Goal: Information Seeking & Learning: Find specific page/section

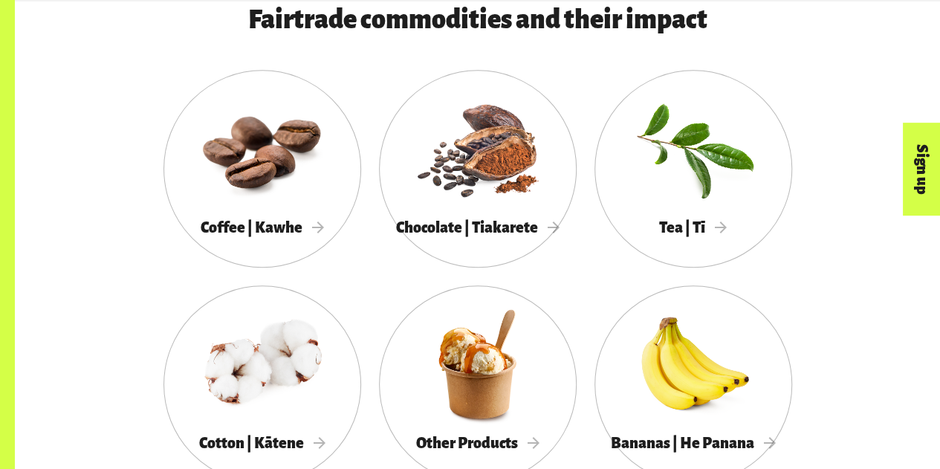
scroll to position [817, 0]
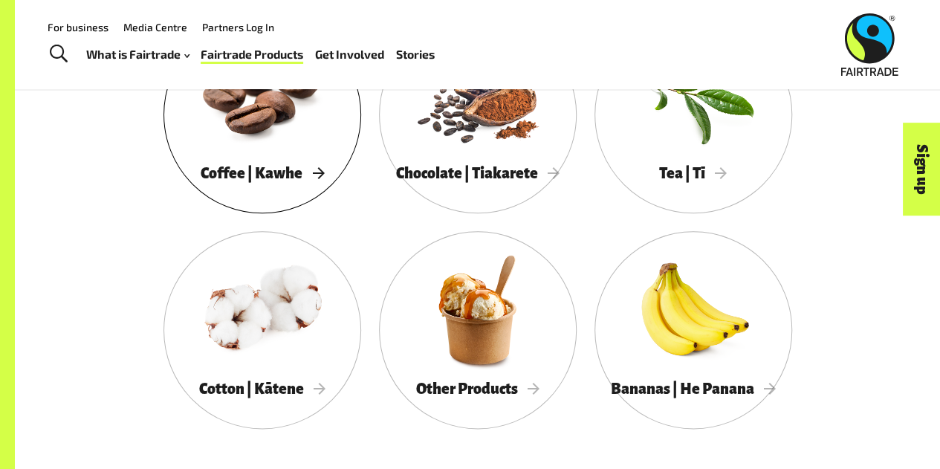
click at [272, 181] on span "Coffee | Kawhe" at bounding box center [262, 173] width 123 height 16
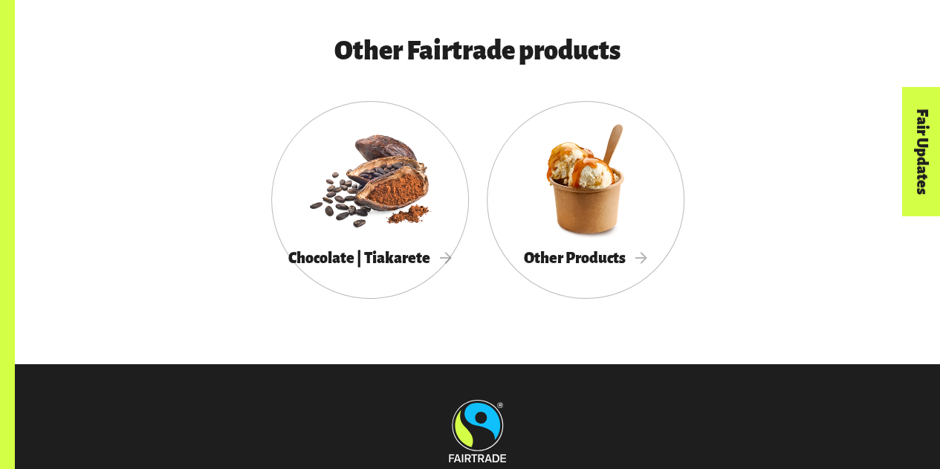
scroll to position [5349, 0]
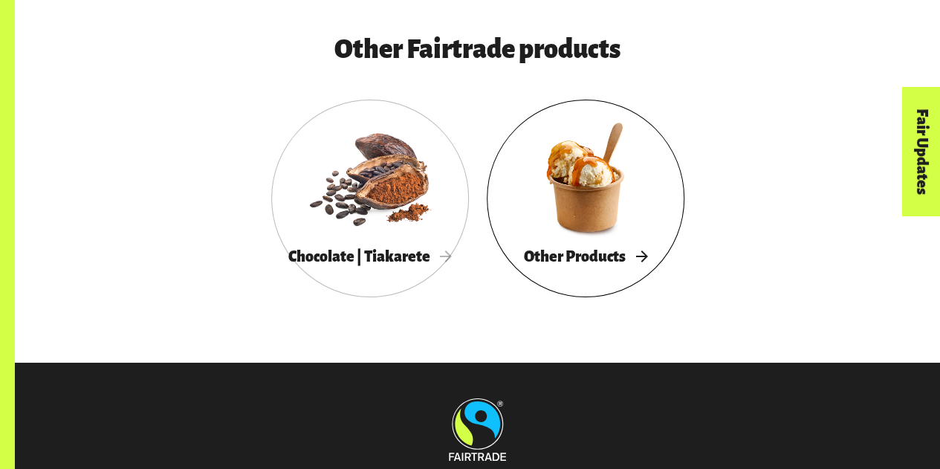
click at [591, 239] on div at bounding box center [586, 177] width 198 height 129
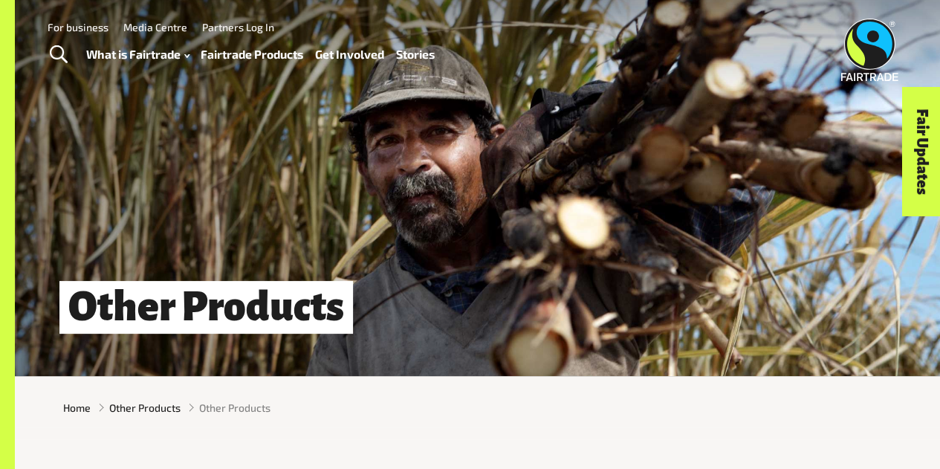
click at [278, 50] on link "Fairtrade Products" at bounding box center [252, 54] width 103 height 21
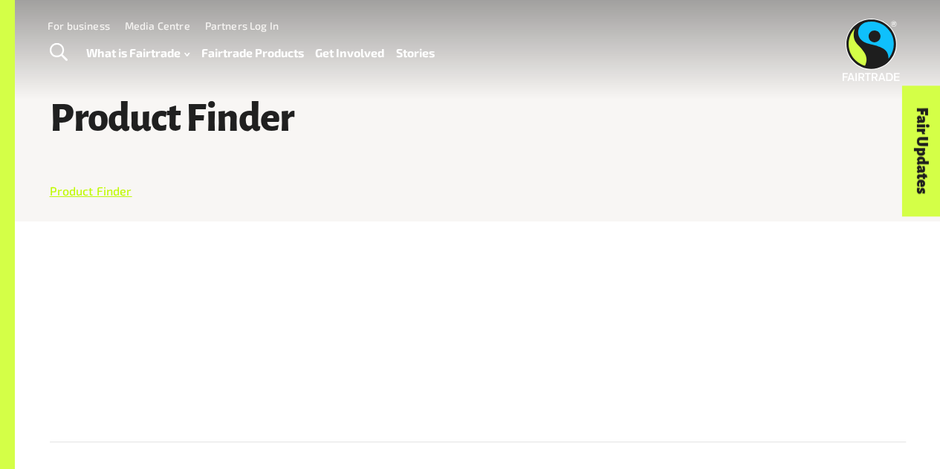
click at [98, 198] on link "Product Finder" at bounding box center [91, 191] width 82 height 14
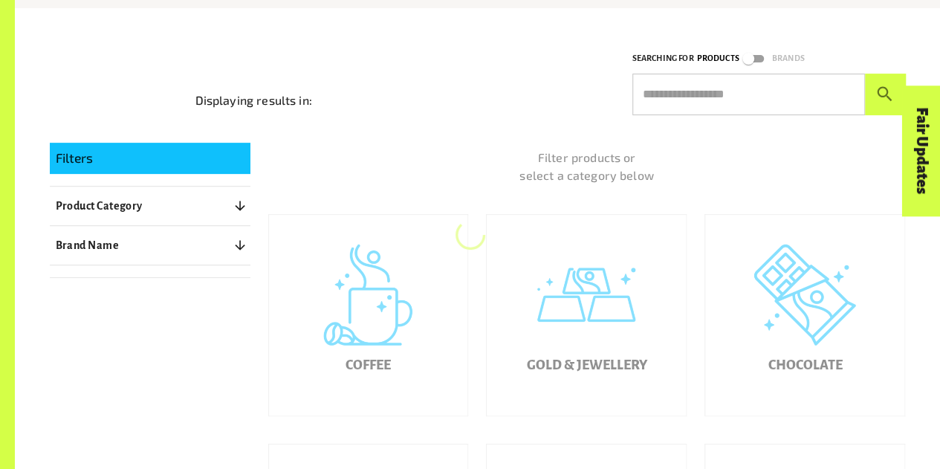
scroll to position [225, 0]
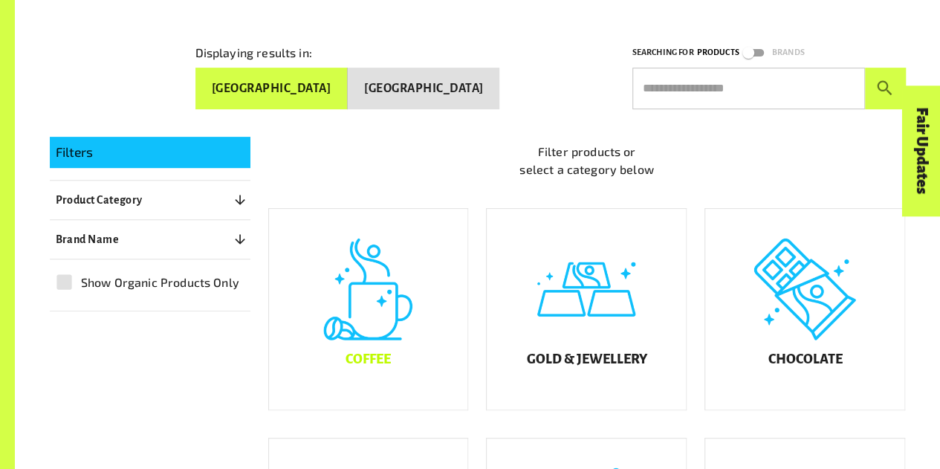
click at [380, 330] on div "Coffee" at bounding box center [368, 309] width 199 height 201
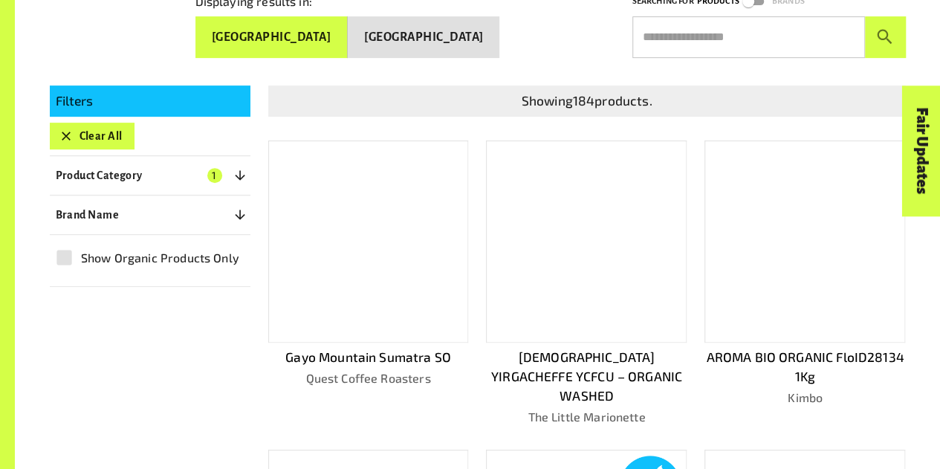
scroll to position [299, 0]
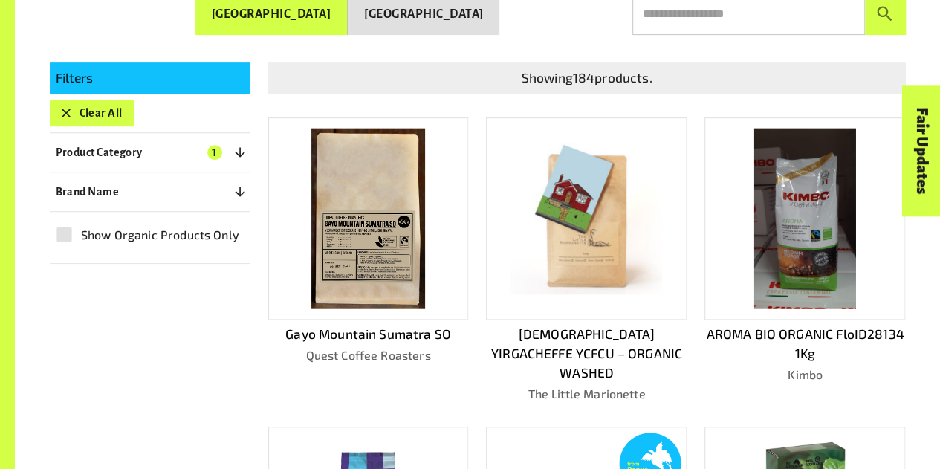
click at [452, 17] on button "[GEOGRAPHIC_DATA]" at bounding box center [424, 14] width 152 height 42
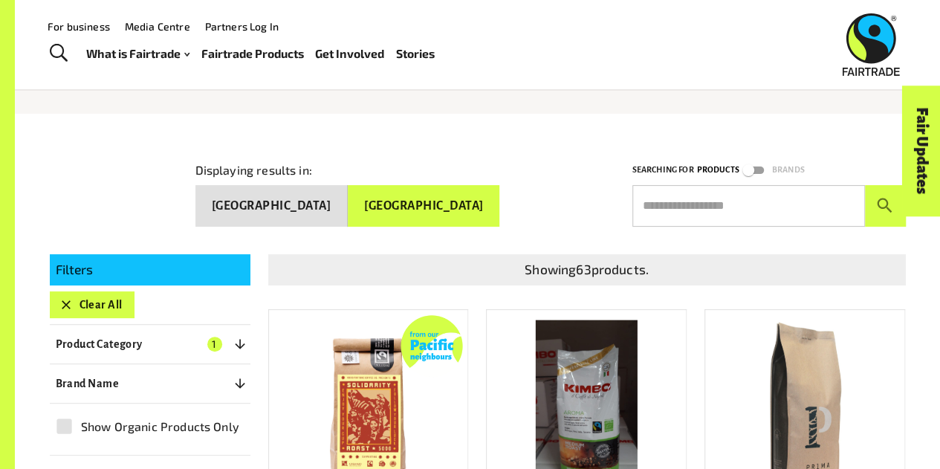
scroll to position [77, 0]
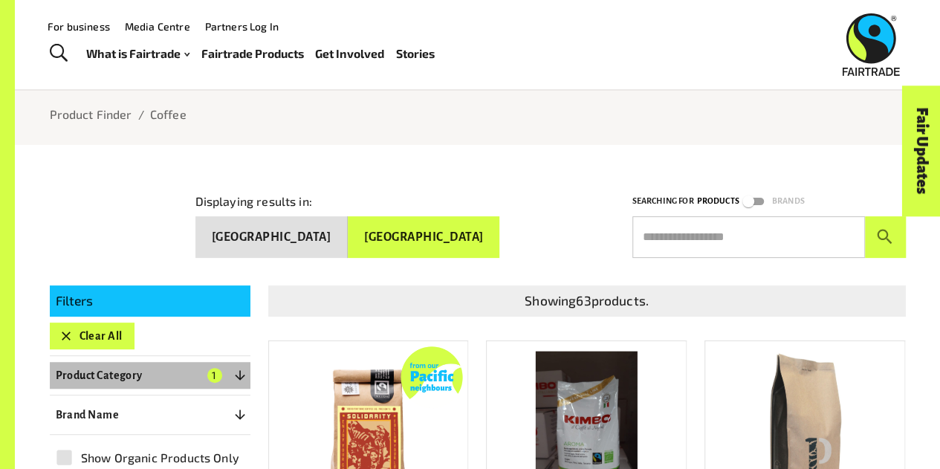
click at [137, 371] on p "Product Category" at bounding box center [99, 375] width 87 height 18
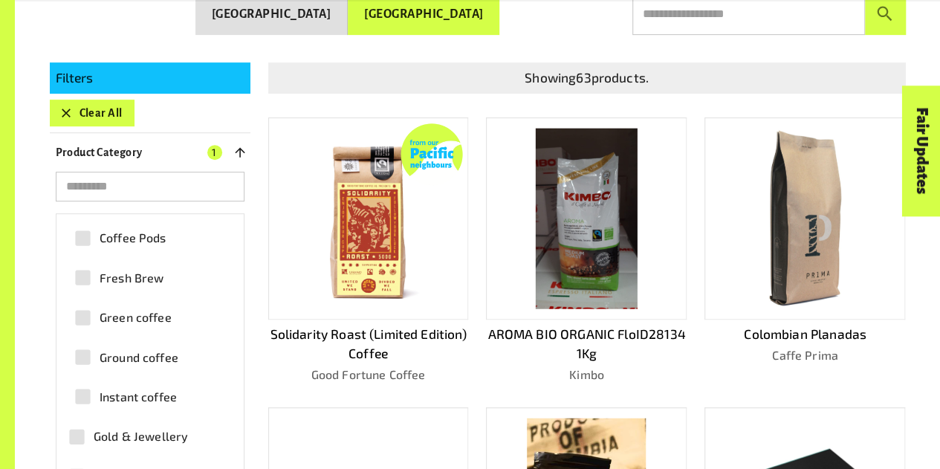
scroll to position [223, 0]
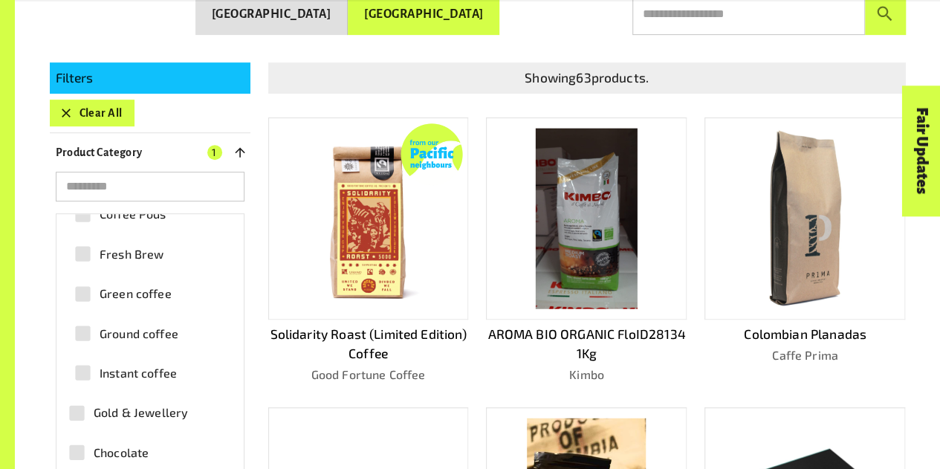
click at [163, 332] on span "Ground coffee" at bounding box center [139, 334] width 79 height 18
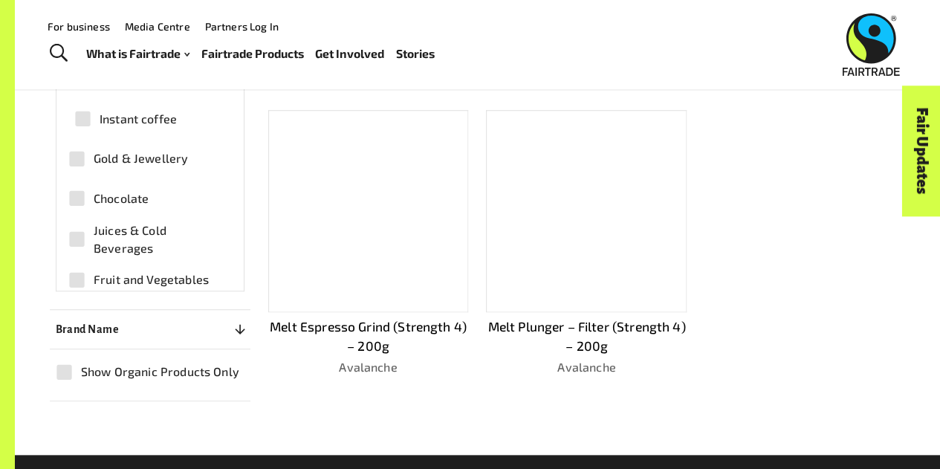
scroll to position [149, 0]
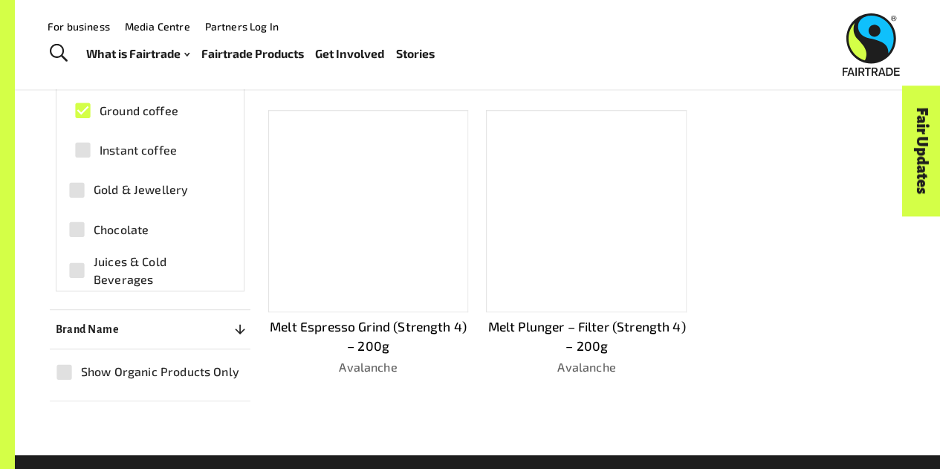
click at [157, 152] on span "Instant coffee" at bounding box center [138, 150] width 77 height 18
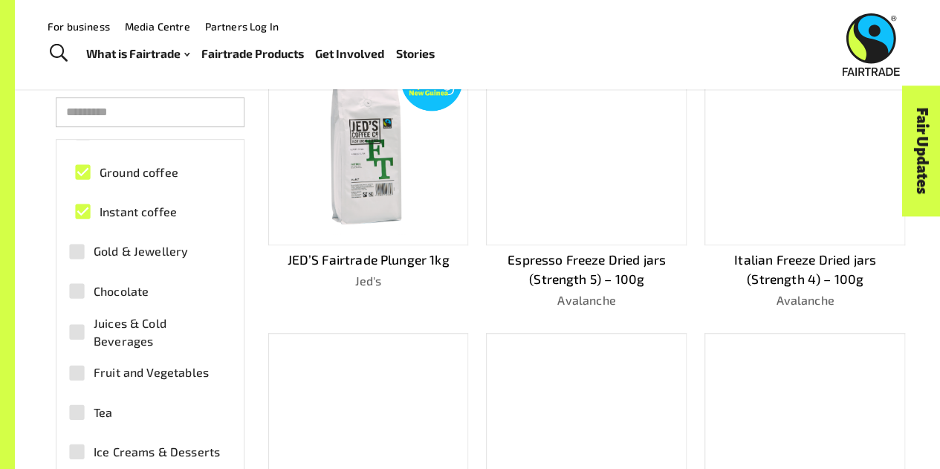
scroll to position [176, 0]
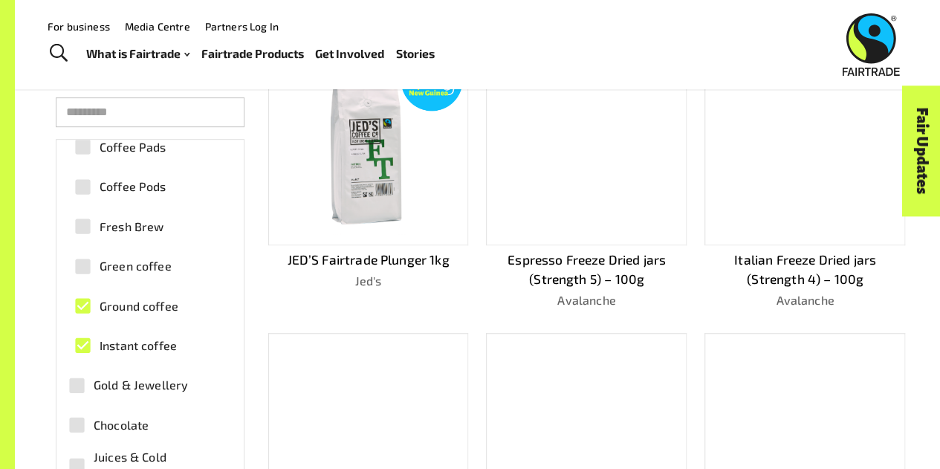
click at [148, 431] on span "Chocolate" at bounding box center [121, 425] width 55 height 18
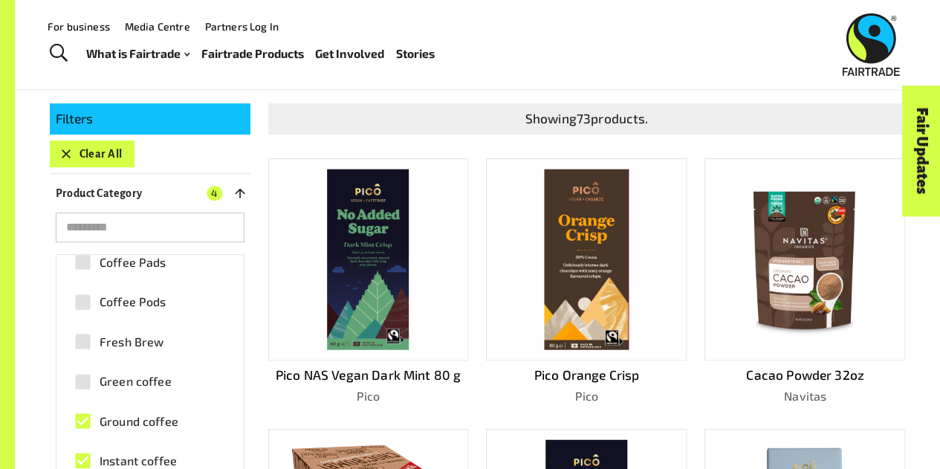
scroll to position [225, 0]
